Goal: Find specific page/section: Find specific page/section

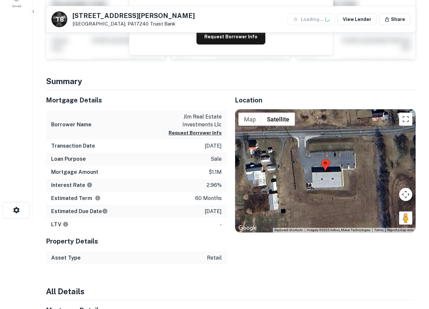
scroll to position [98, 0]
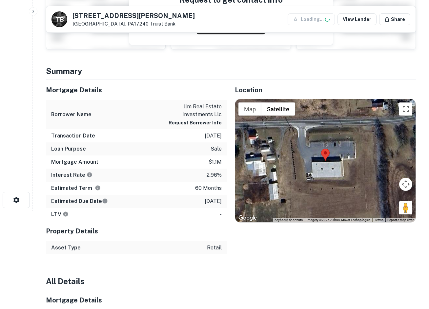
drag, startPoint x: 401, startPoint y: 209, endPoint x: 319, endPoint y: 148, distance: 102.2
click at [319, 148] on div "Map Terrain Satellite Labels Keyboard shortcuts Map Data Imagery ©2025 Airbus, …" at bounding box center [325, 160] width 180 height 123
drag, startPoint x: 402, startPoint y: 207, endPoint x: 331, endPoint y: 143, distance: 95.6
click at [326, 139] on div "Map Terrain Satellite Labels Keyboard shortcuts Map Data Imagery ©2025 Airbus, …" at bounding box center [325, 160] width 180 height 123
drag, startPoint x: 407, startPoint y: 211, endPoint x: 298, endPoint y: 125, distance: 139.3
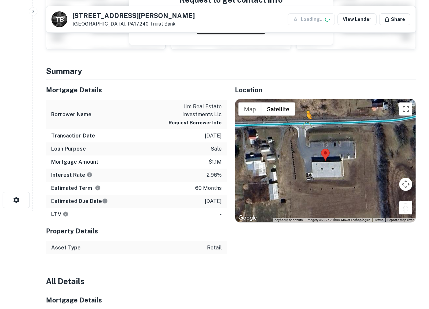
click at [298, 125] on div "To activate drag with keyboard, press Alt + Enter. Once in keyboard drag state,…" at bounding box center [325, 160] width 180 height 123
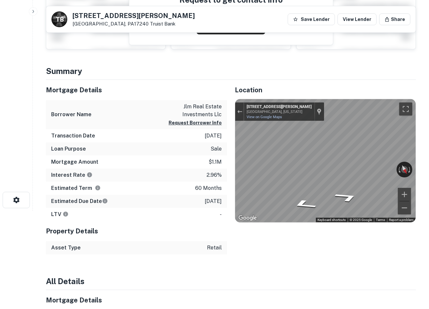
click at [428, 149] on html "Search Borrowers Contacts Saved T B 174 Newville Rd Newburg, PA17240 Truist Ban…" at bounding box center [214, 56] width 429 height 309
click at [428, 181] on html "Search Borrowers Contacts Saved T B 174 Newville Rd Newburg, PA17240 Truist Ban…" at bounding box center [214, 56] width 429 height 309
drag, startPoint x: 390, startPoint y: 67, endPoint x: 427, endPoint y: 67, distance: 36.4
click at [390, 67] on h4 "Summary" at bounding box center [231, 71] width 370 height 12
click at [336, 70] on h4 "Summary" at bounding box center [231, 71] width 370 height 12
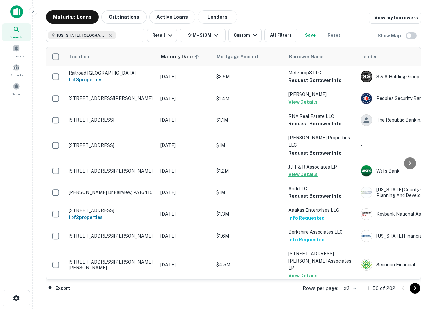
scroll to position [556, 0]
